Goal: Transaction & Acquisition: Purchase product/service

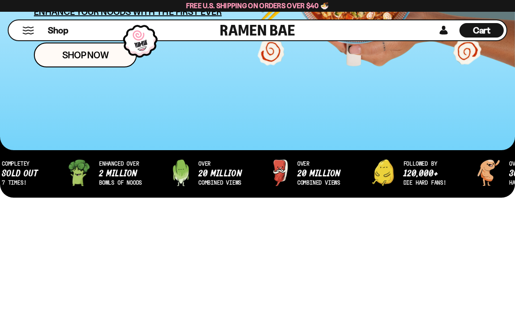
scroll to position [230, 0]
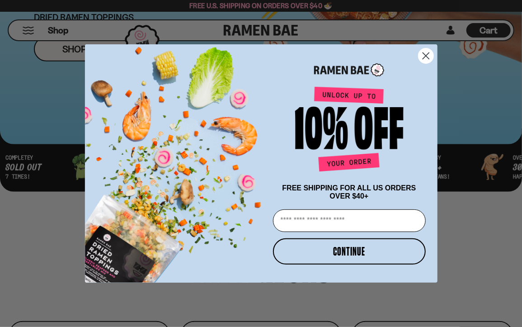
click at [424, 57] on circle "Close dialog" at bounding box center [425, 55] width 15 height 15
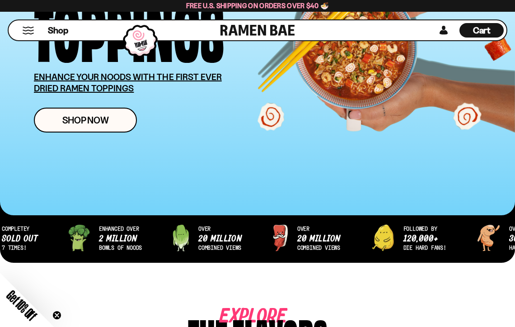
scroll to position [158, 0]
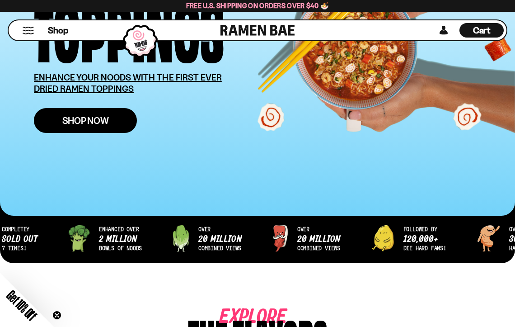
click at [119, 123] on link "Shop Now" at bounding box center [85, 120] width 103 height 25
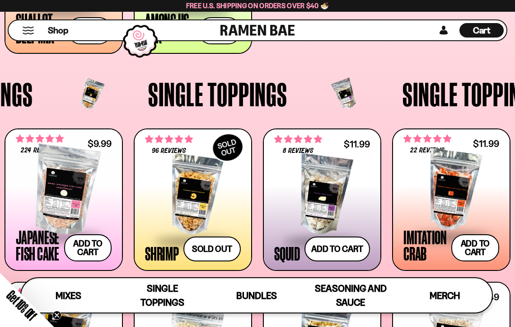
scroll to position [597, 0]
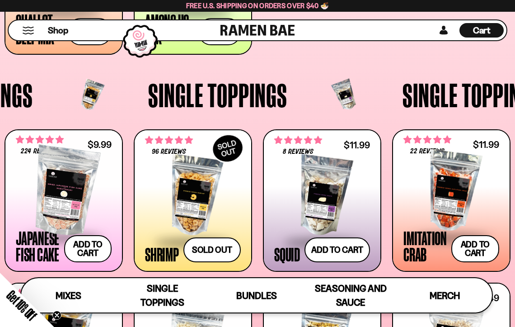
click at [493, 74] on div "Single Toppings" at bounding box center [472, 95] width 139 height 47
click at [497, 79] on span "Single Toppings" at bounding box center [472, 94] width 139 height 33
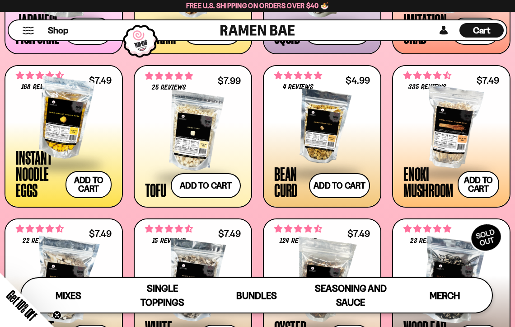
scroll to position [827, 0]
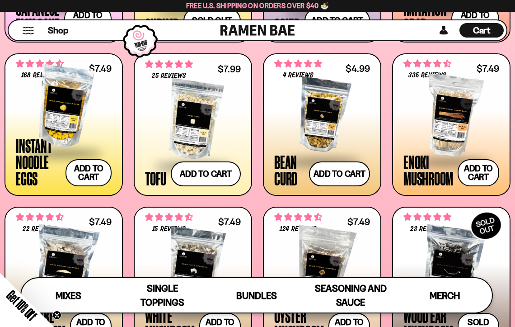
click at [505, 97] on div "**********" at bounding box center [451, 124] width 117 height 141
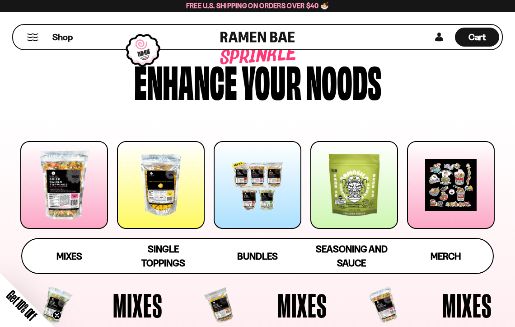
scroll to position [28, 0]
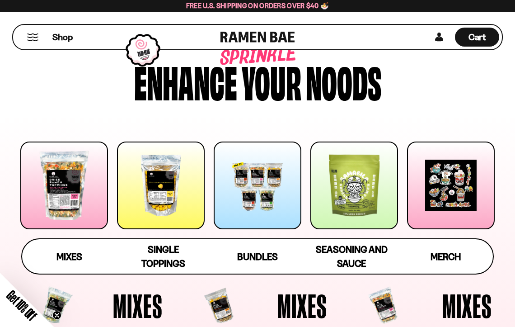
click at [343, 177] on div at bounding box center [354, 185] width 88 height 88
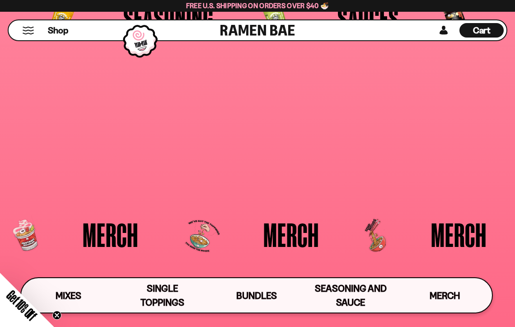
scroll to position [1776, 0]
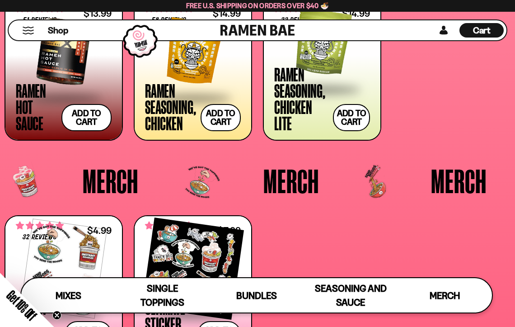
click at [505, 66] on div "**********" at bounding box center [258, 69] width 506 height 142
